Goal: Transaction & Acquisition: Obtain resource

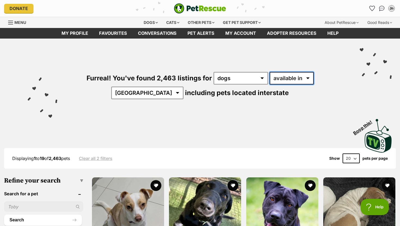
click at [282, 80] on select "available in located in" at bounding box center [291, 78] width 44 height 13
select select "disabled"
click at [269, 72] on select "available in located in" at bounding box center [291, 78] width 44 height 13
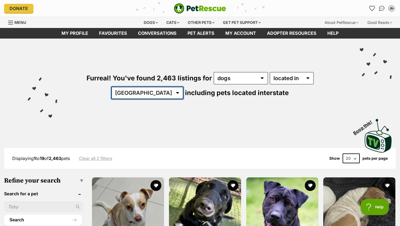
click at [183, 87] on select "[GEOGRAPHIC_DATA] [GEOGRAPHIC_DATA] [GEOGRAPHIC_DATA] [GEOGRAPHIC_DATA] [GEOGRA…" at bounding box center [147, 93] width 72 height 13
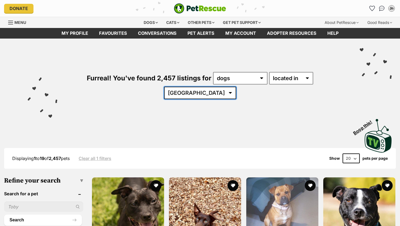
click at [236, 87] on select "[GEOGRAPHIC_DATA] [GEOGRAPHIC_DATA] [GEOGRAPHIC_DATA] [GEOGRAPHIC_DATA] [GEOGRA…" at bounding box center [200, 93] width 72 height 13
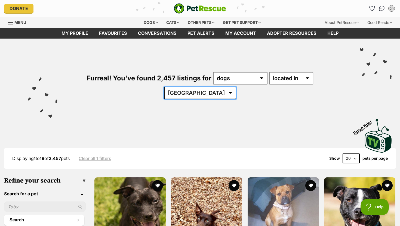
select select "VIC"
click at [236, 87] on select "[GEOGRAPHIC_DATA] [GEOGRAPHIC_DATA] [GEOGRAPHIC_DATA] [GEOGRAPHIC_DATA] [GEOGRA…" at bounding box center [200, 93] width 72 height 13
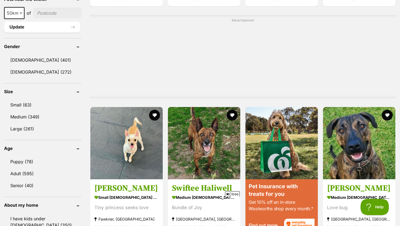
scroll to position [431, 0]
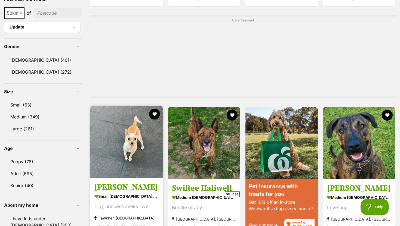
click at [127, 126] on img at bounding box center [126, 142] width 72 height 72
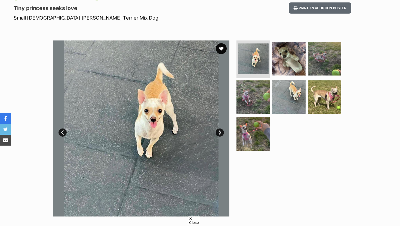
scroll to position [74, 0]
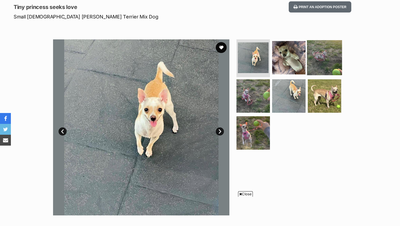
click at [319, 57] on img at bounding box center [324, 57] width 35 height 35
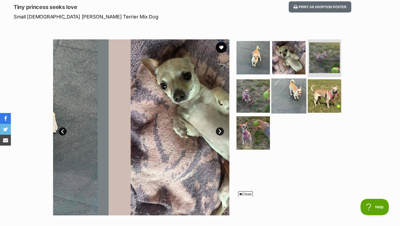
scroll to position [0, 0]
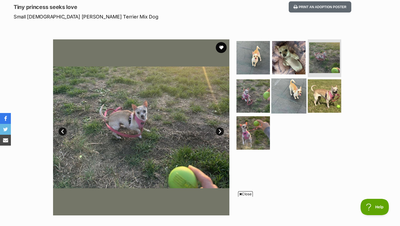
click at [300, 87] on img at bounding box center [288, 96] width 35 height 35
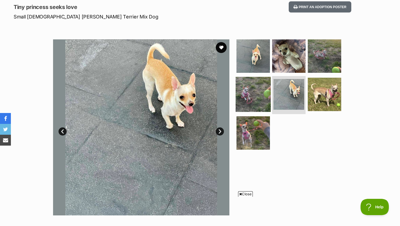
click at [261, 88] on img at bounding box center [252, 94] width 35 height 35
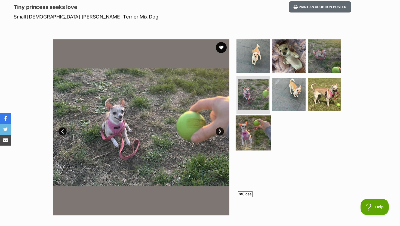
click at [255, 133] on img at bounding box center [252, 133] width 35 height 35
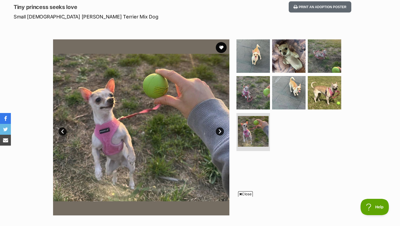
click at [111, 113] on img at bounding box center [141, 127] width 176 height 176
click at [158, 97] on img at bounding box center [141, 127] width 176 height 176
click at [152, 116] on img at bounding box center [141, 127] width 176 height 176
